Goal: Information Seeking & Learning: Learn about a topic

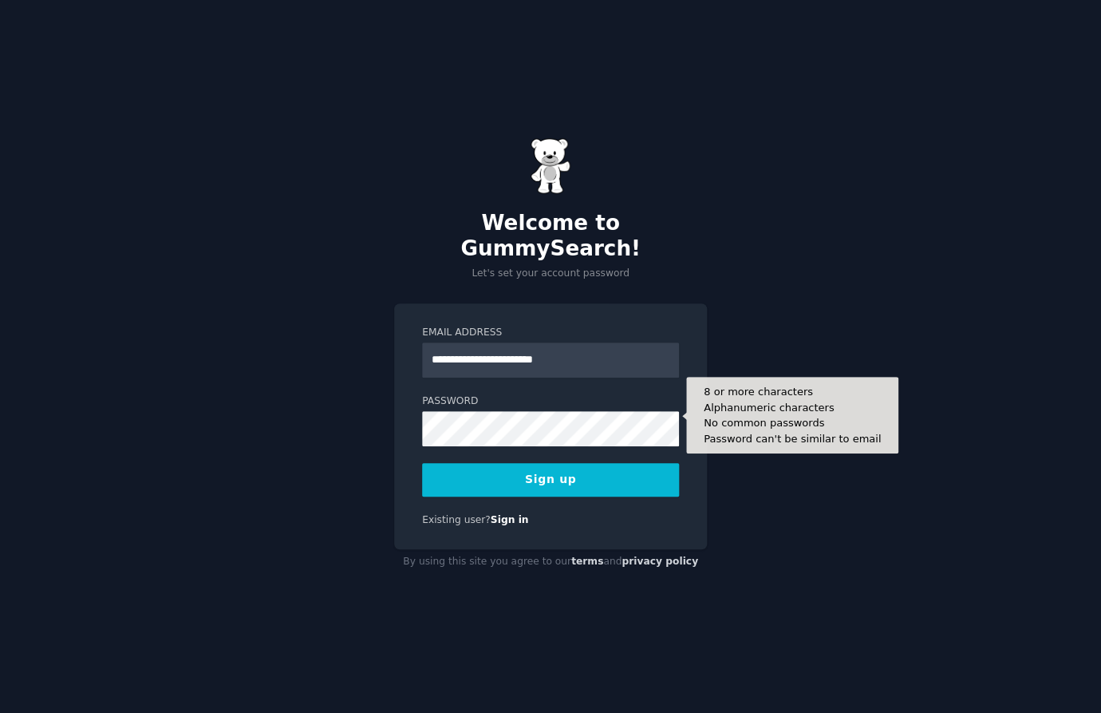
type input "**********"
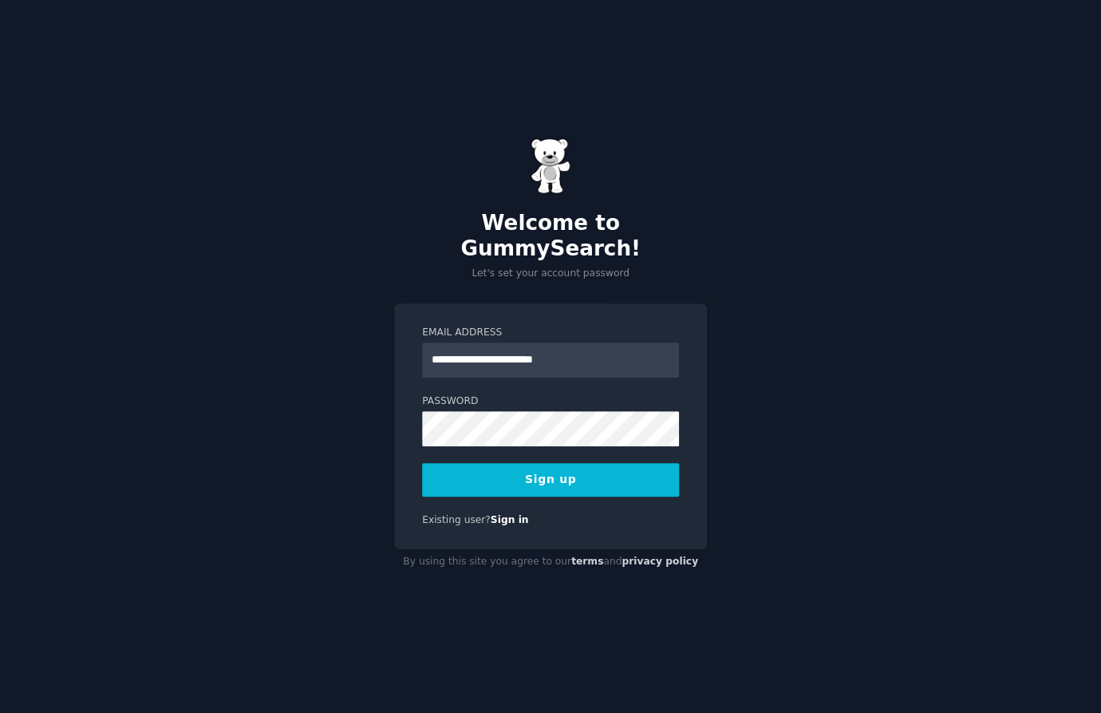
click at [516, 469] on button "Sign up" at bounding box center [550, 480] width 257 height 34
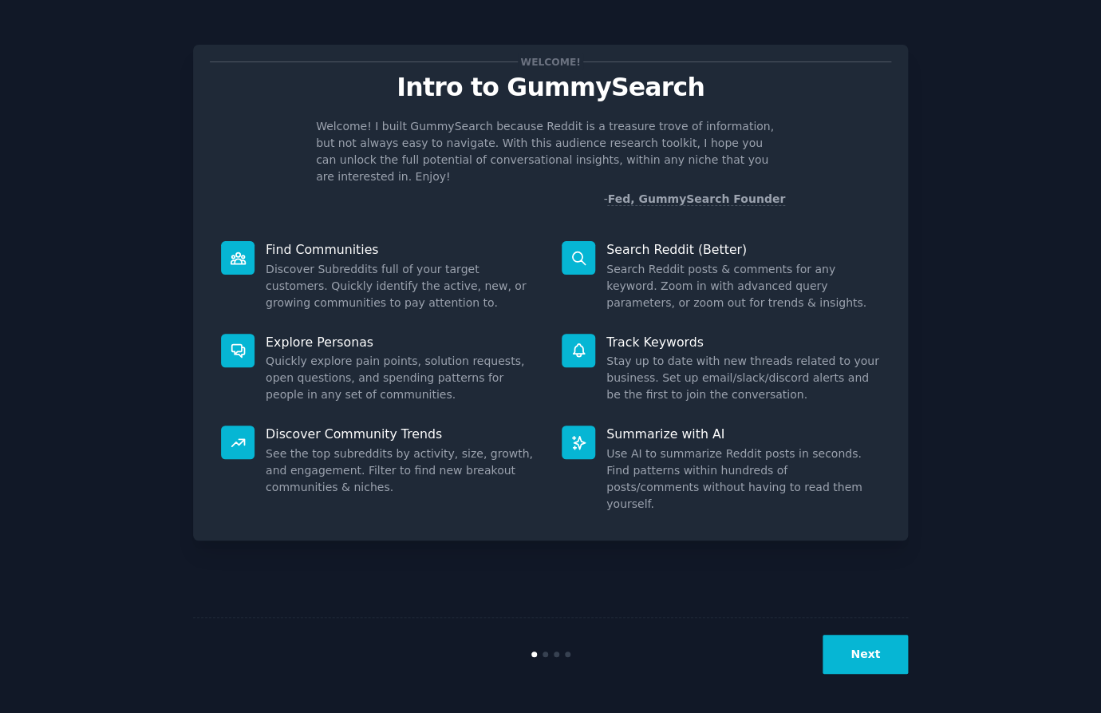
click at [848, 662] on button "Next" at bounding box center [865, 653] width 85 height 39
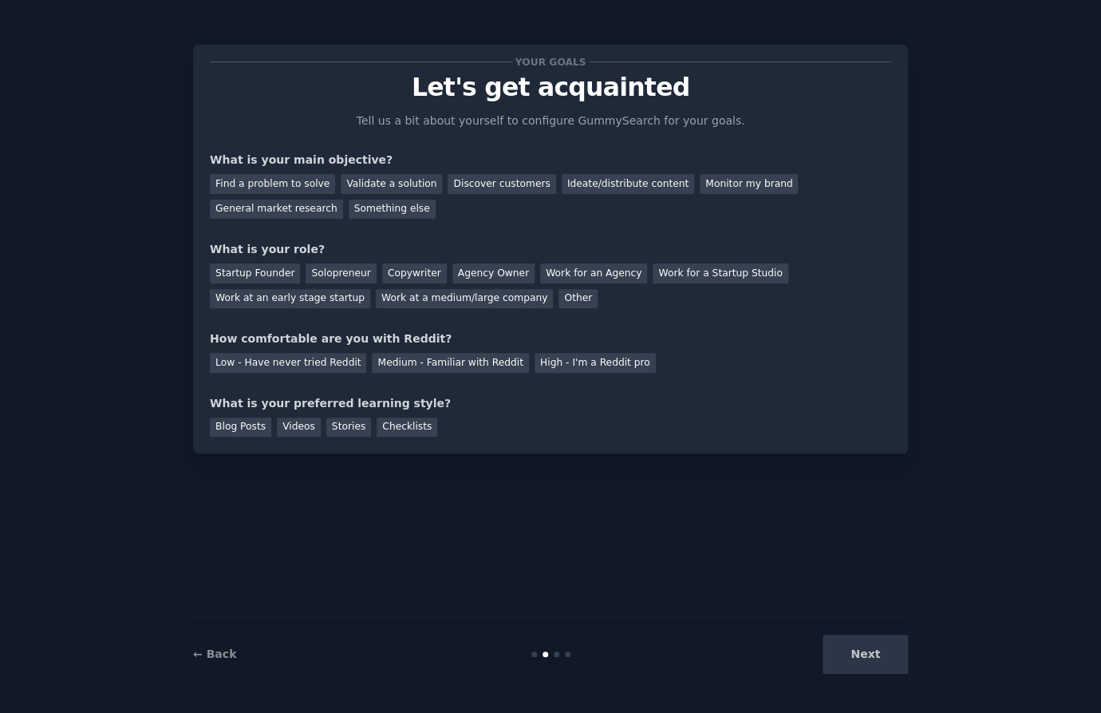
click at [862, 656] on div "Next" at bounding box center [789, 653] width 239 height 39
click at [875, 659] on div "Next" at bounding box center [789, 653] width 239 height 39
click at [869, 654] on div "Next" at bounding box center [789, 653] width 239 height 39
click at [275, 202] on div "General market research" at bounding box center [276, 209] width 133 height 20
click at [278, 182] on div "Find a problem to solve" at bounding box center [272, 184] width 125 height 20
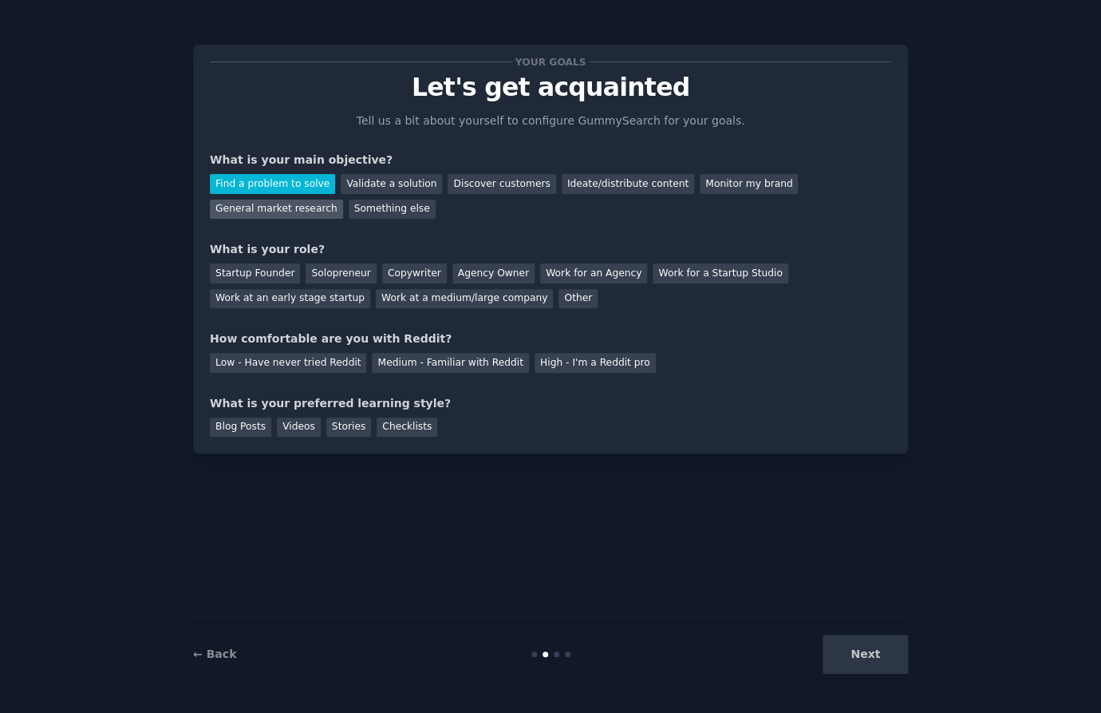
click at [278, 204] on div "General market research" at bounding box center [276, 209] width 133 height 20
click at [556, 264] on div "Work for an Agency" at bounding box center [593, 273] width 107 height 20
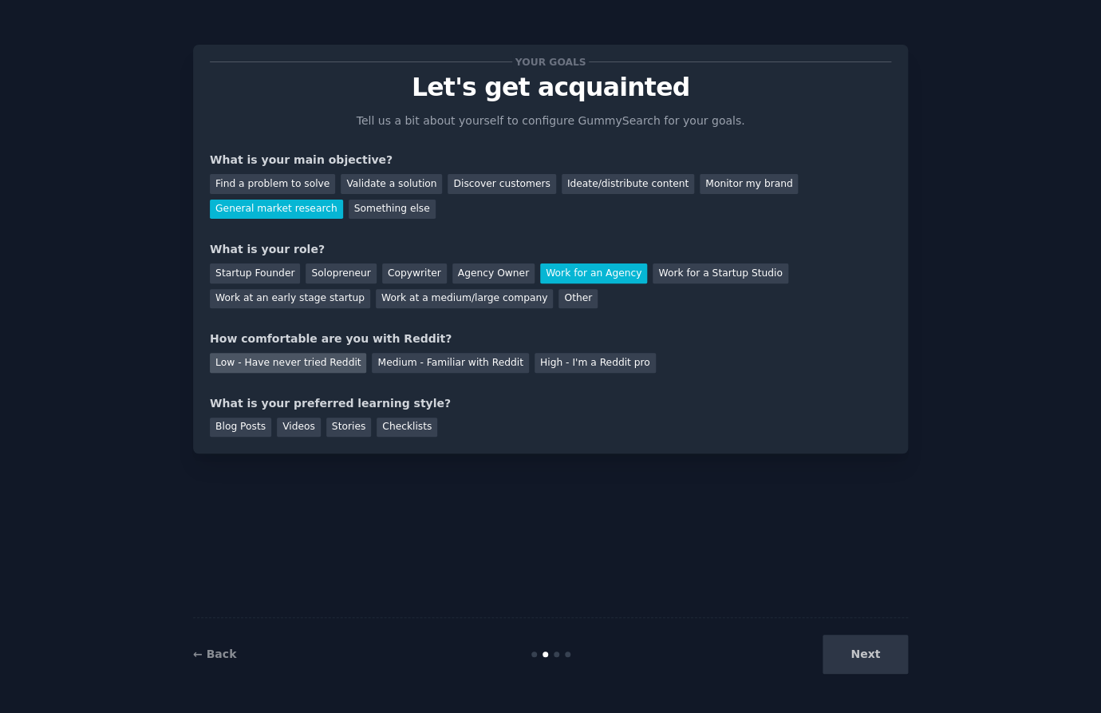
click at [326, 360] on div "Low - Have never tried Reddit" at bounding box center [288, 363] width 156 height 20
click at [225, 429] on div "Blog Posts" at bounding box center [240, 427] width 61 height 20
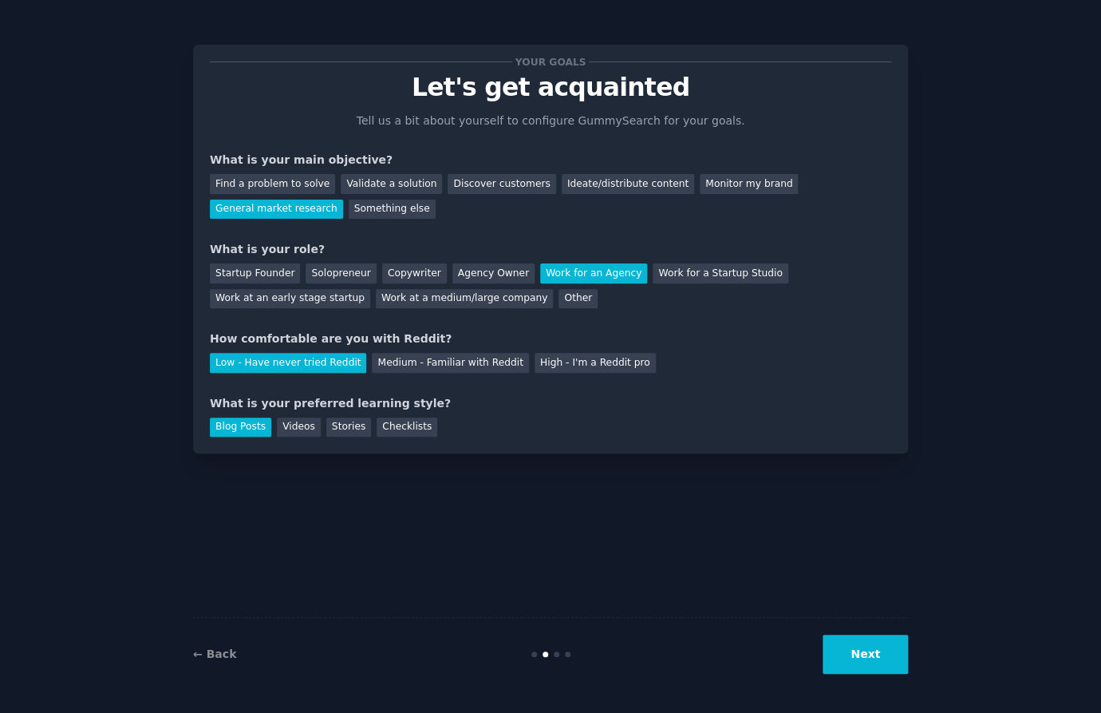
click at [858, 654] on button "Next" at bounding box center [865, 653] width 85 height 39
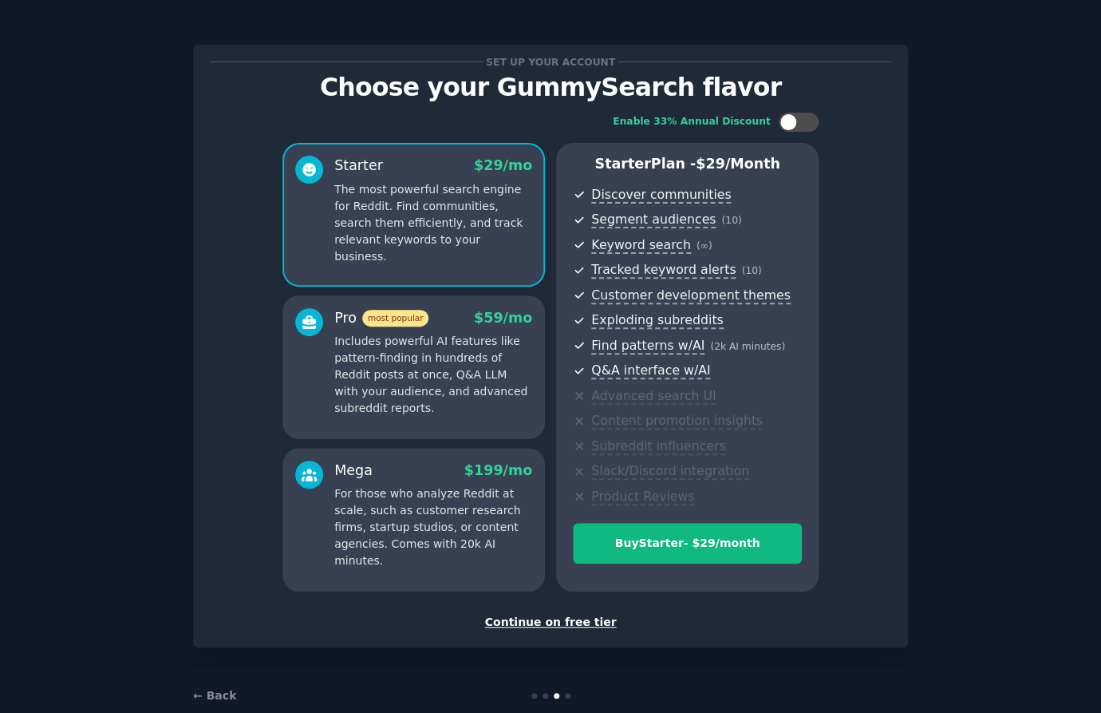
click at [583, 622] on div "Continue on free tier" at bounding box center [550, 622] width 681 height 17
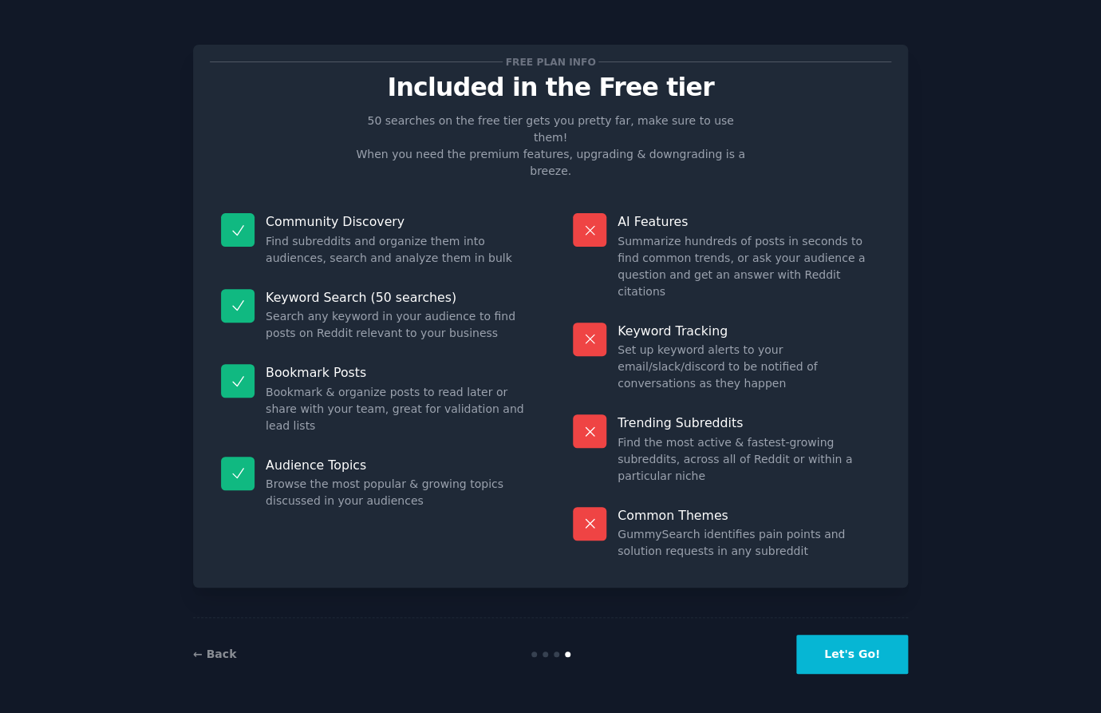
click at [840, 658] on button "Let's Go!" at bounding box center [852, 653] width 112 height 39
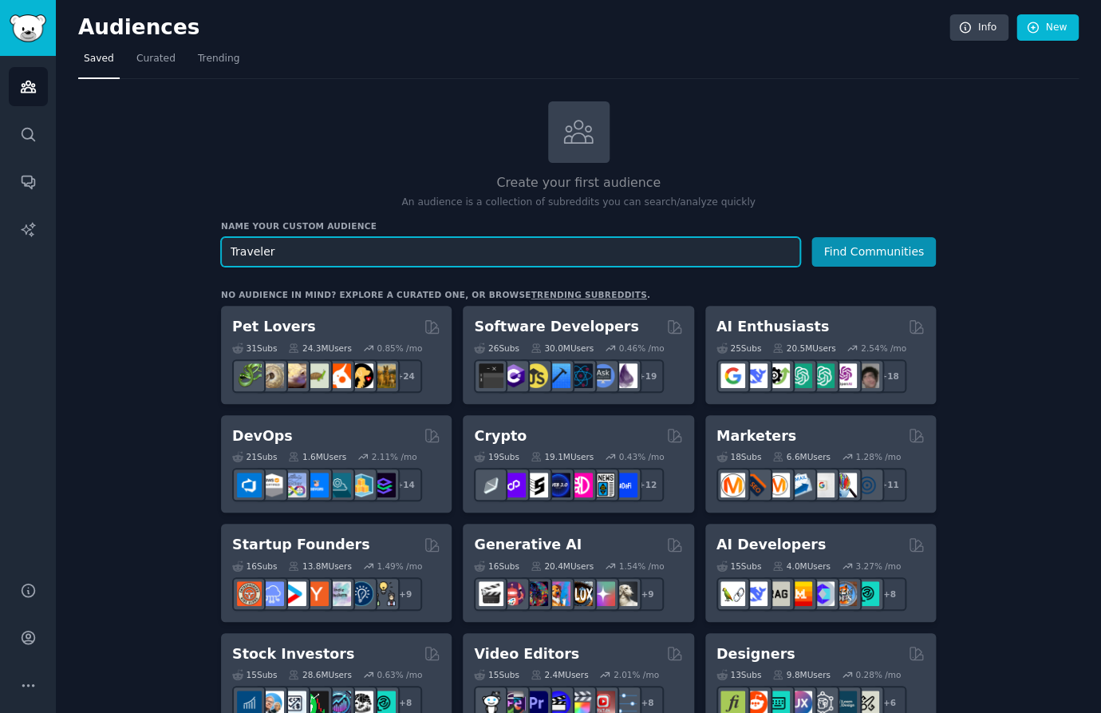
click at [263, 251] on input "Traveler" at bounding box center [510, 252] width 579 height 30
type input "Travellers"
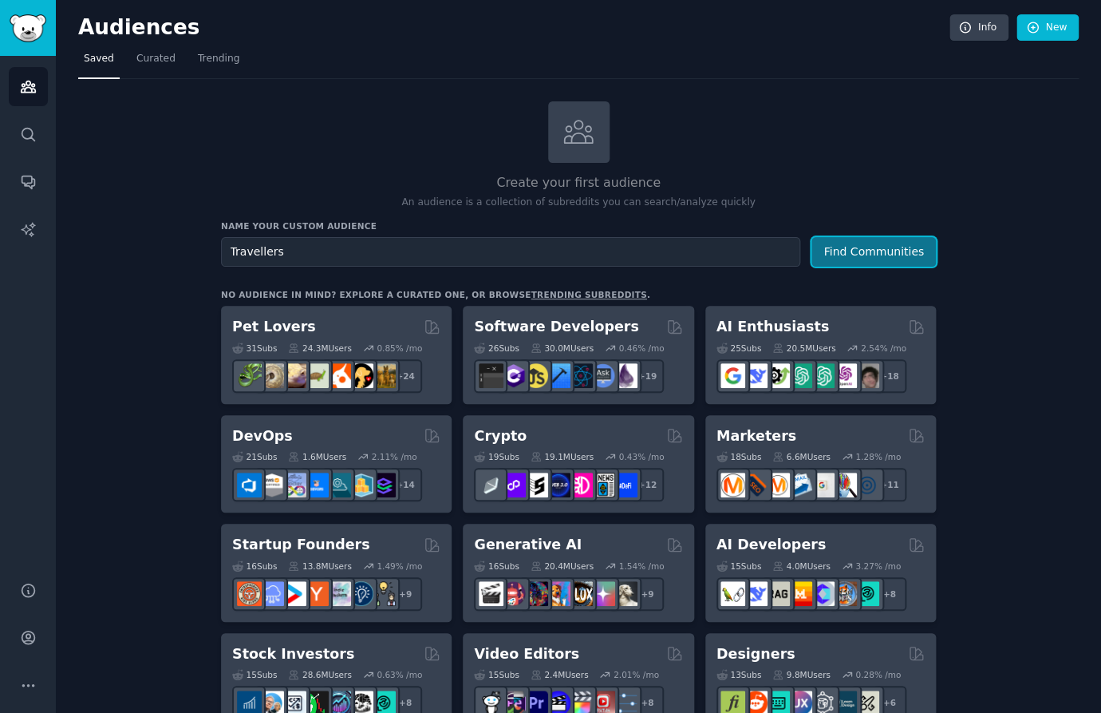
click at [845, 252] on button "Find Communities" at bounding box center [874, 252] width 124 height 30
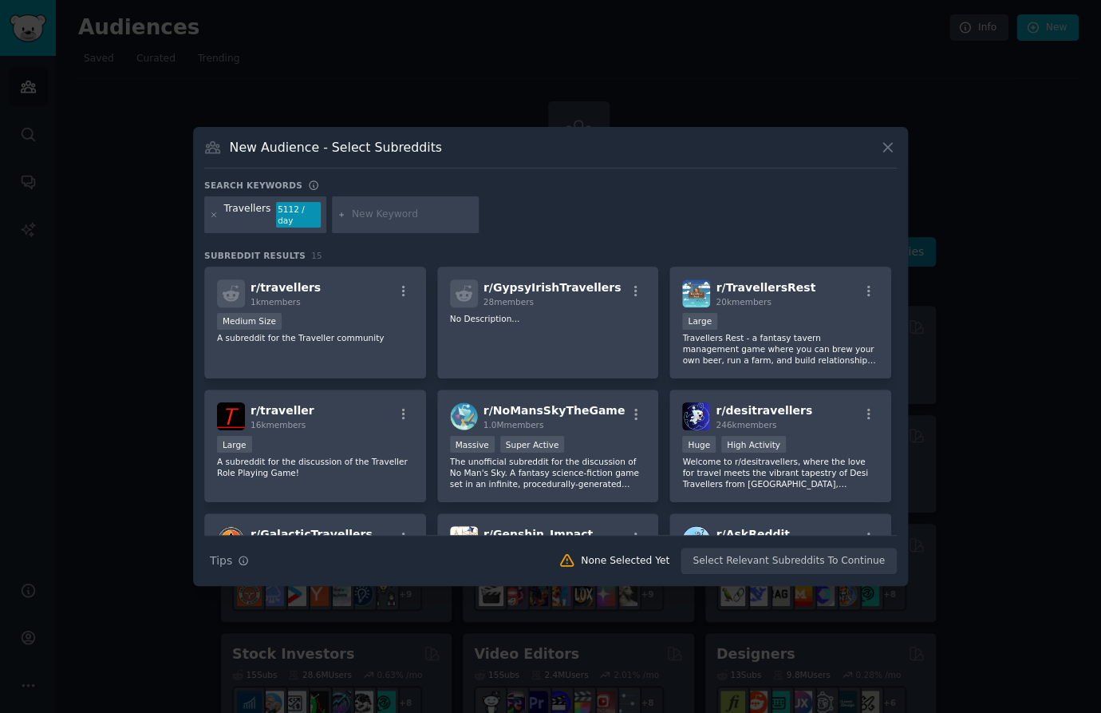
click at [555, 215] on div "Travellers 5112 / day" at bounding box center [550, 217] width 693 height 42
click at [287, 215] on div "5112 / day" at bounding box center [298, 215] width 45 height 26
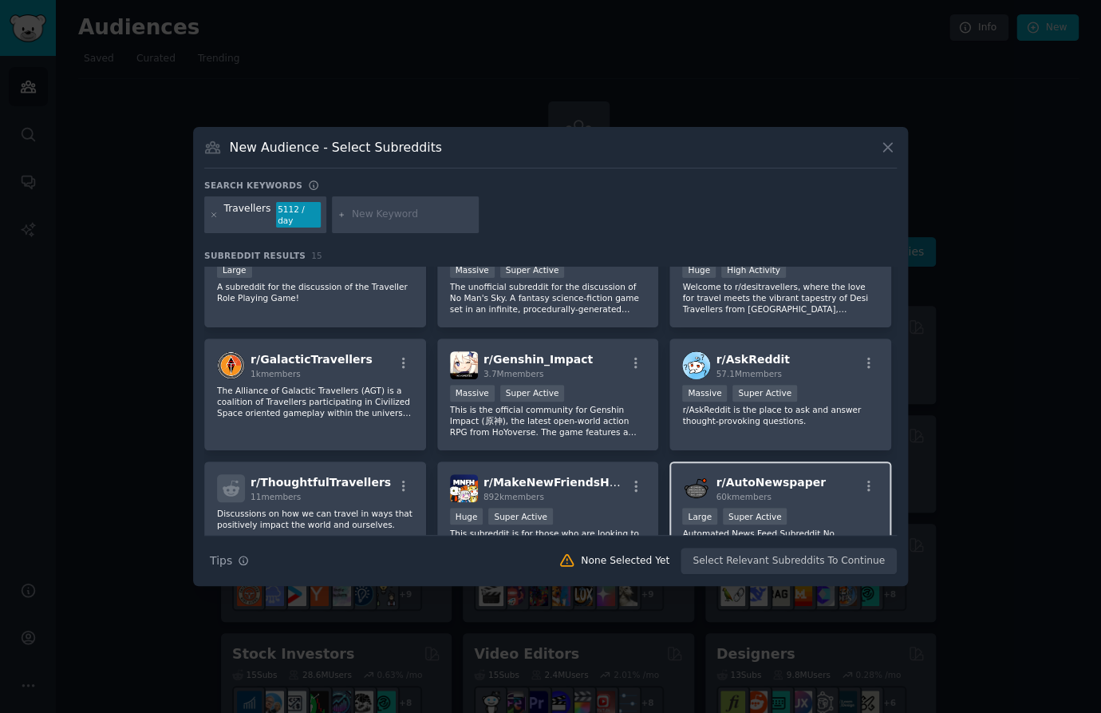
scroll to position [157, 0]
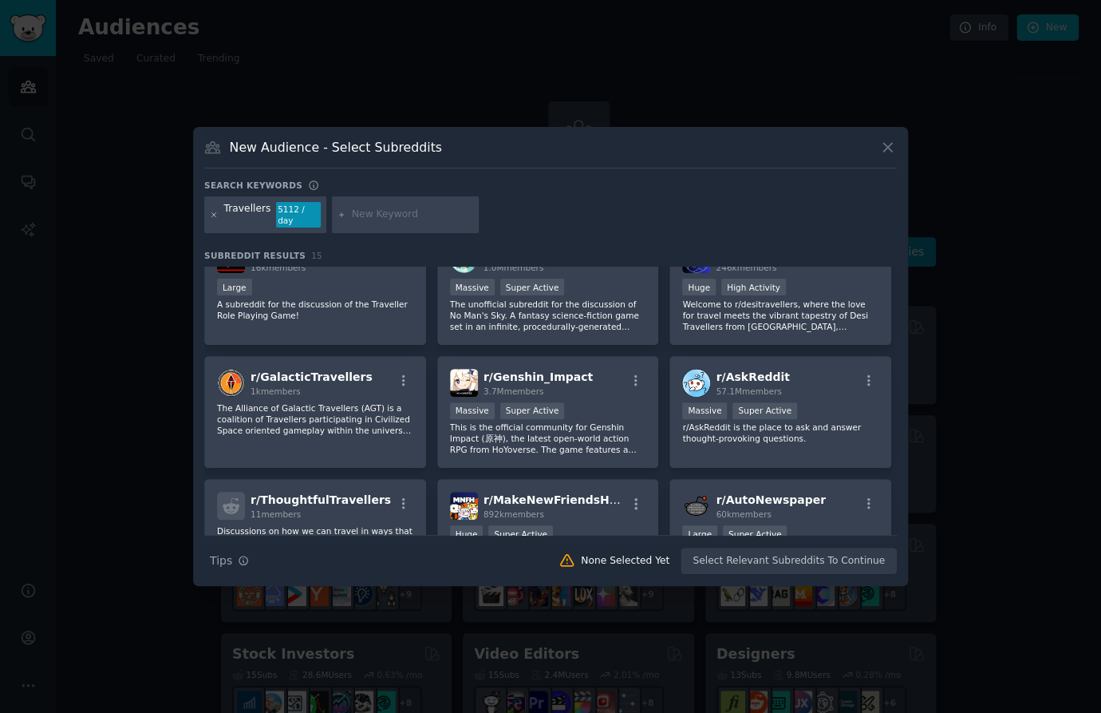
click at [213, 217] on icon at bounding box center [214, 215] width 9 height 9
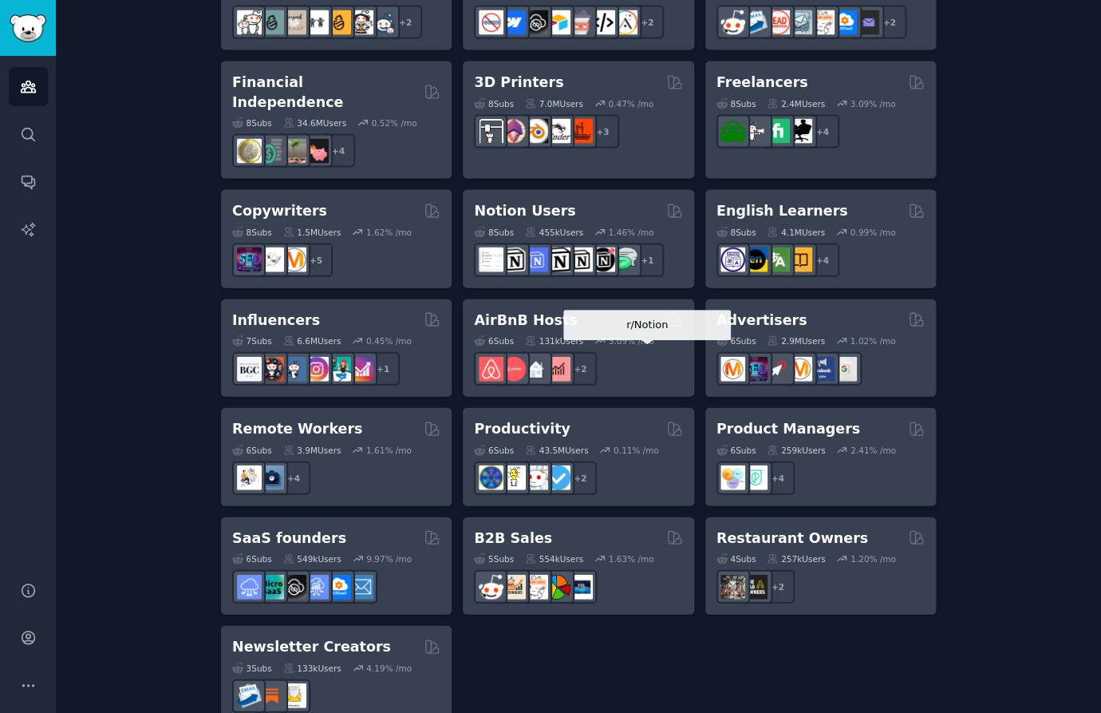
scroll to position [1128, 0]
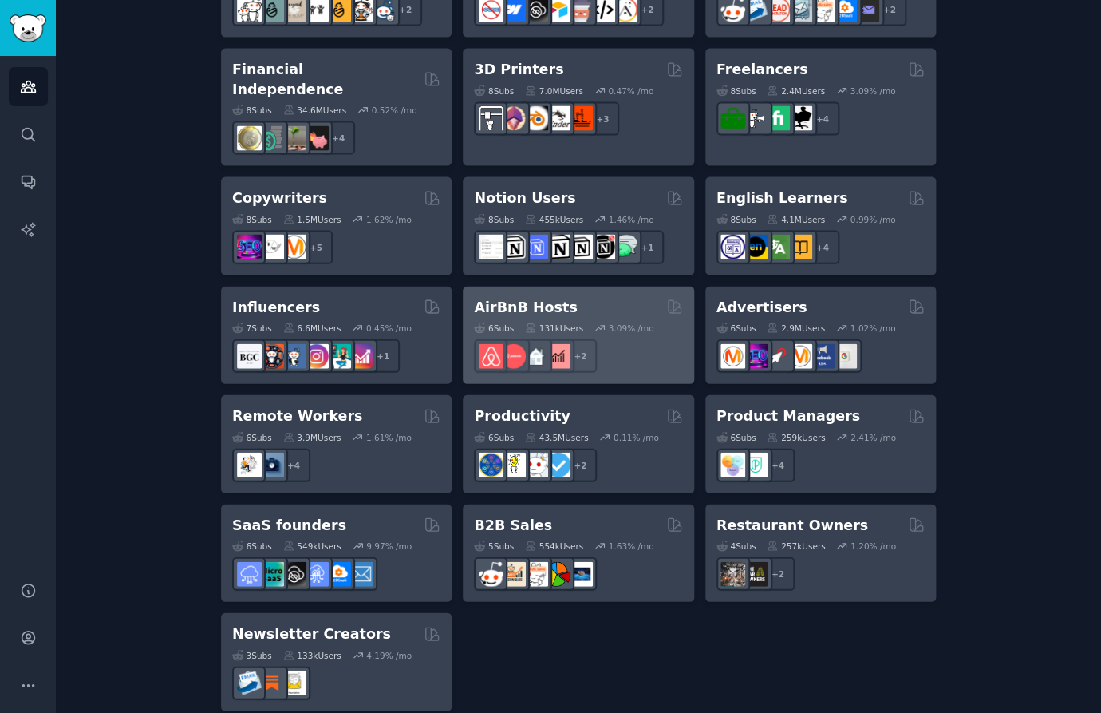
click at [523, 298] on h2 "AirBnB Hosts" at bounding box center [525, 308] width 103 height 20
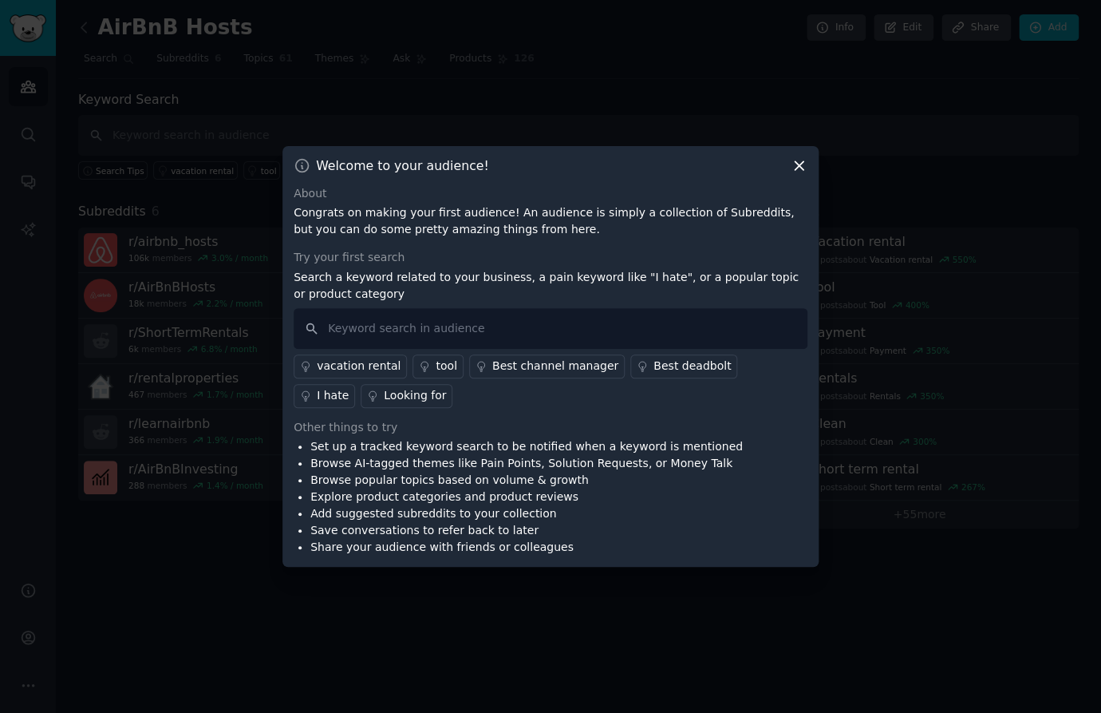
click at [375, 366] on div "vacation rental" at bounding box center [359, 365] width 84 height 17
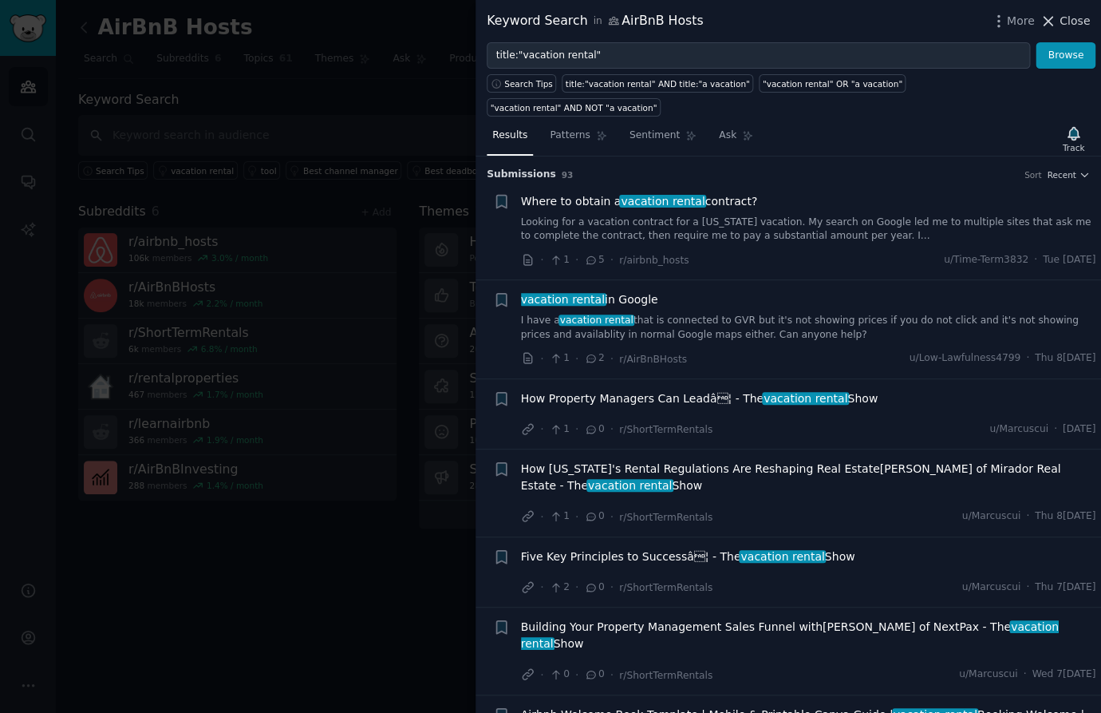
click at [1053, 20] on icon at bounding box center [1048, 21] width 17 height 17
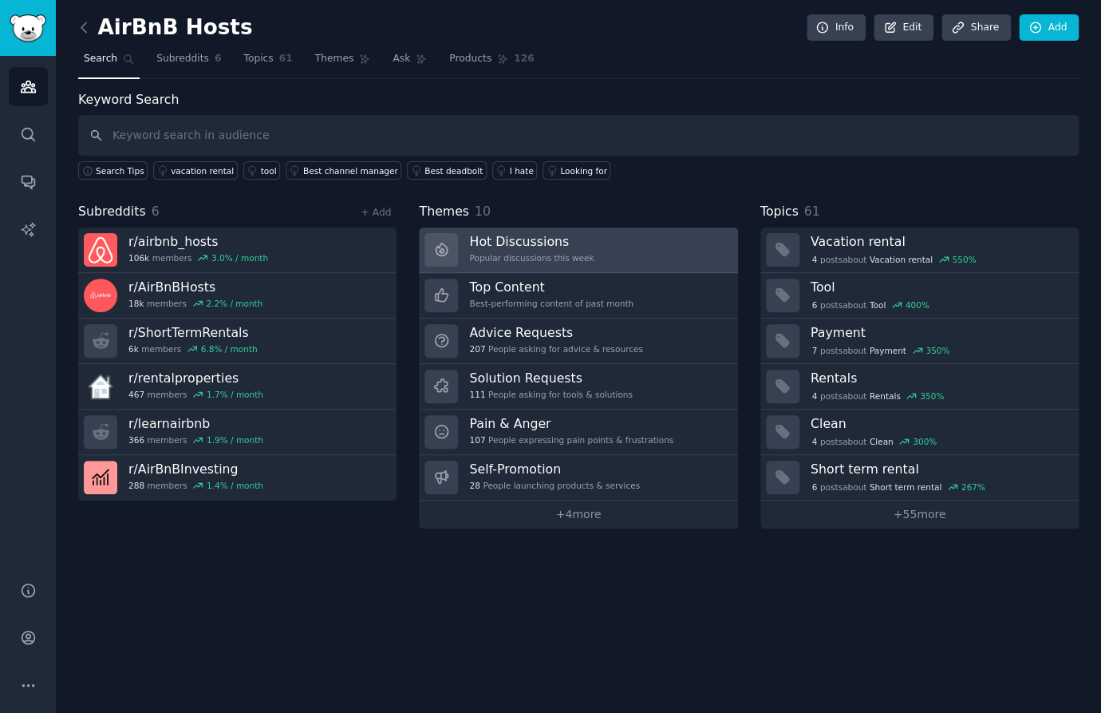
click at [518, 242] on h3 "Hot Discussions" at bounding box center [531, 241] width 124 height 17
